Goal: Use online tool/utility: Utilize a website feature to perform a specific function

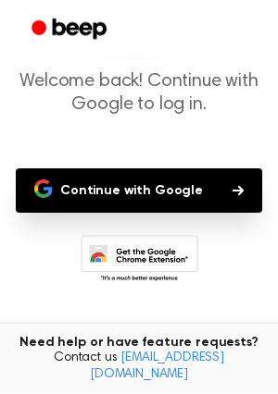
scroll to position [93, 0]
click at [184, 195] on button "Continue with Google" at bounding box center [139, 191] width 246 height 44
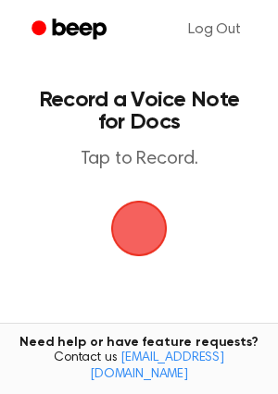
click at [149, 219] on span "button" at bounding box center [139, 229] width 104 height 104
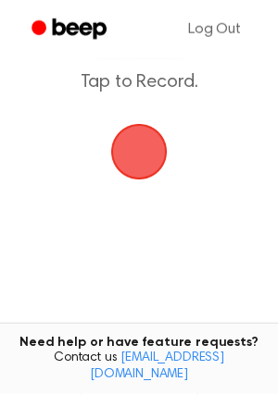
scroll to position [31, 0]
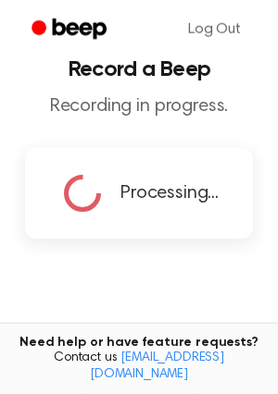
click at [175, 120] on main "Record a Beep Recording in progress. Processing... Tired of copying and pasting…" at bounding box center [139, 228] width 278 height 518
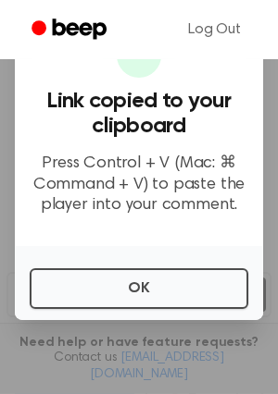
scroll to position [74, 0]
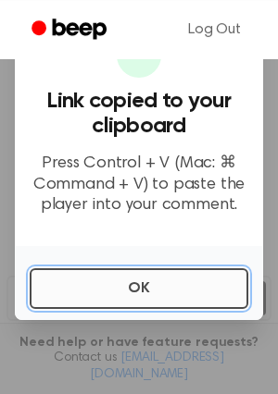
click at [131, 286] on button "OK" at bounding box center [139, 289] width 219 height 41
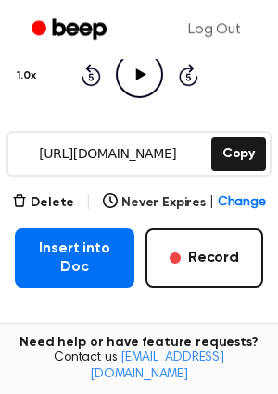
scroll to position [220, 0]
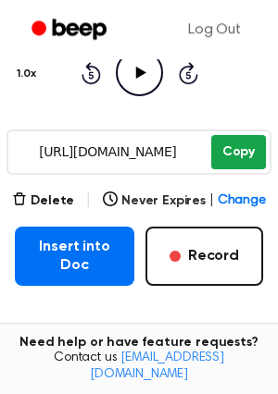
click at [251, 169] on button "Copy" at bounding box center [238, 152] width 55 height 34
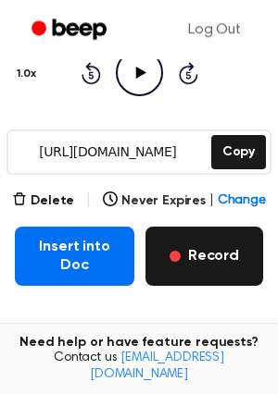
click at [239, 266] on button "Record" at bounding box center [204, 256] width 118 height 59
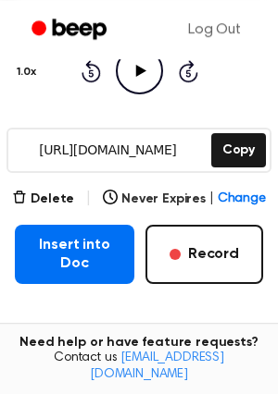
scroll to position [247, 0]
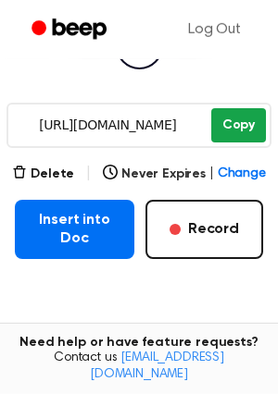
click at [244, 125] on button "Copy" at bounding box center [238, 125] width 55 height 34
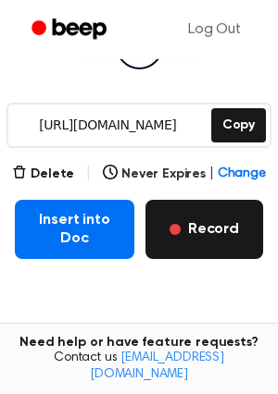
click at [233, 231] on button "Record" at bounding box center [204, 229] width 118 height 59
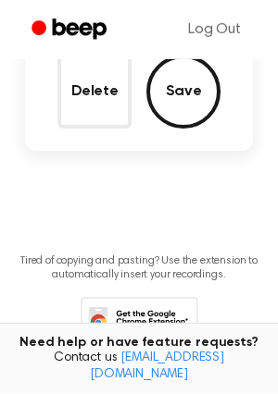
scroll to position [139, 0]
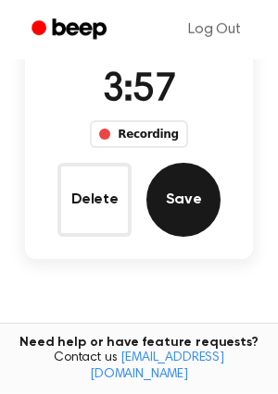
click at [176, 206] on button "Save" at bounding box center [183, 200] width 74 height 74
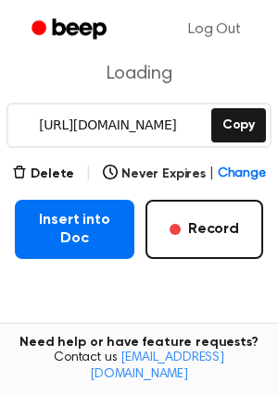
scroll to position [247, 0]
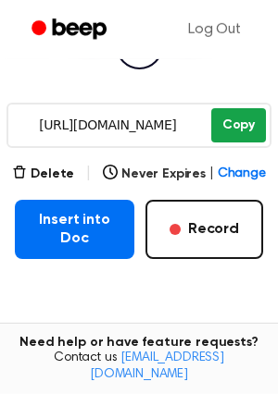
click at [249, 125] on button "Copy" at bounding box center [238, 125] width 55 height 34
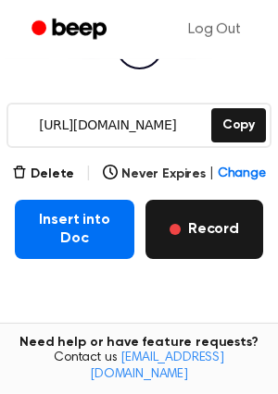
click at [181, 245] on button "Record" at bounding box center [204, 229] width 118 height 59
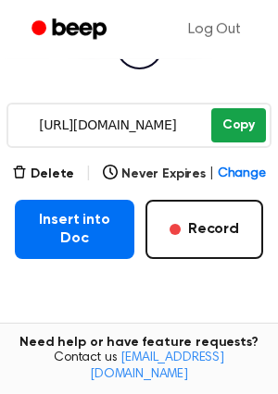
click at [251, 130] on button "Copy" at bounding box center [238, 125] width 55 height 34
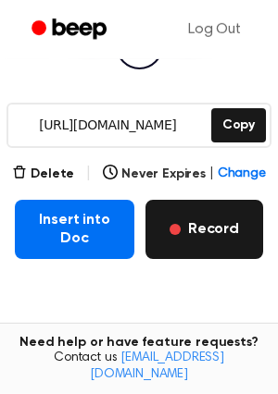
click at [225, 236] on button "Record" at bounding box center [204, 229] width 118 height 59
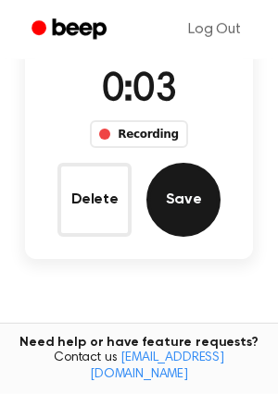
click at [186, 205] on button "Save" at bounding box center [183, 200] width 74 height 74
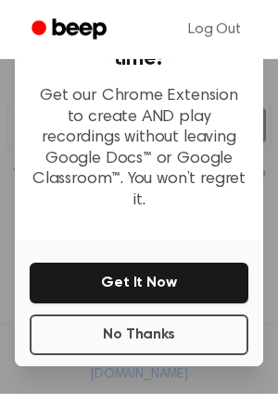
scroll to position [267, 0]
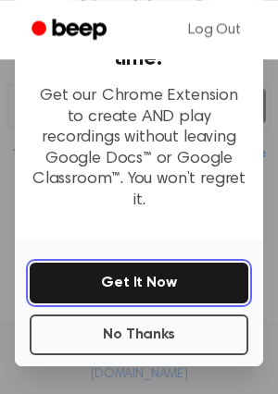
click at [189, 263] on button "Get It Now" at bounding box center [139, 283] width 219 height 41
